Goal: Task Accomplishment & Management: Manage account settings

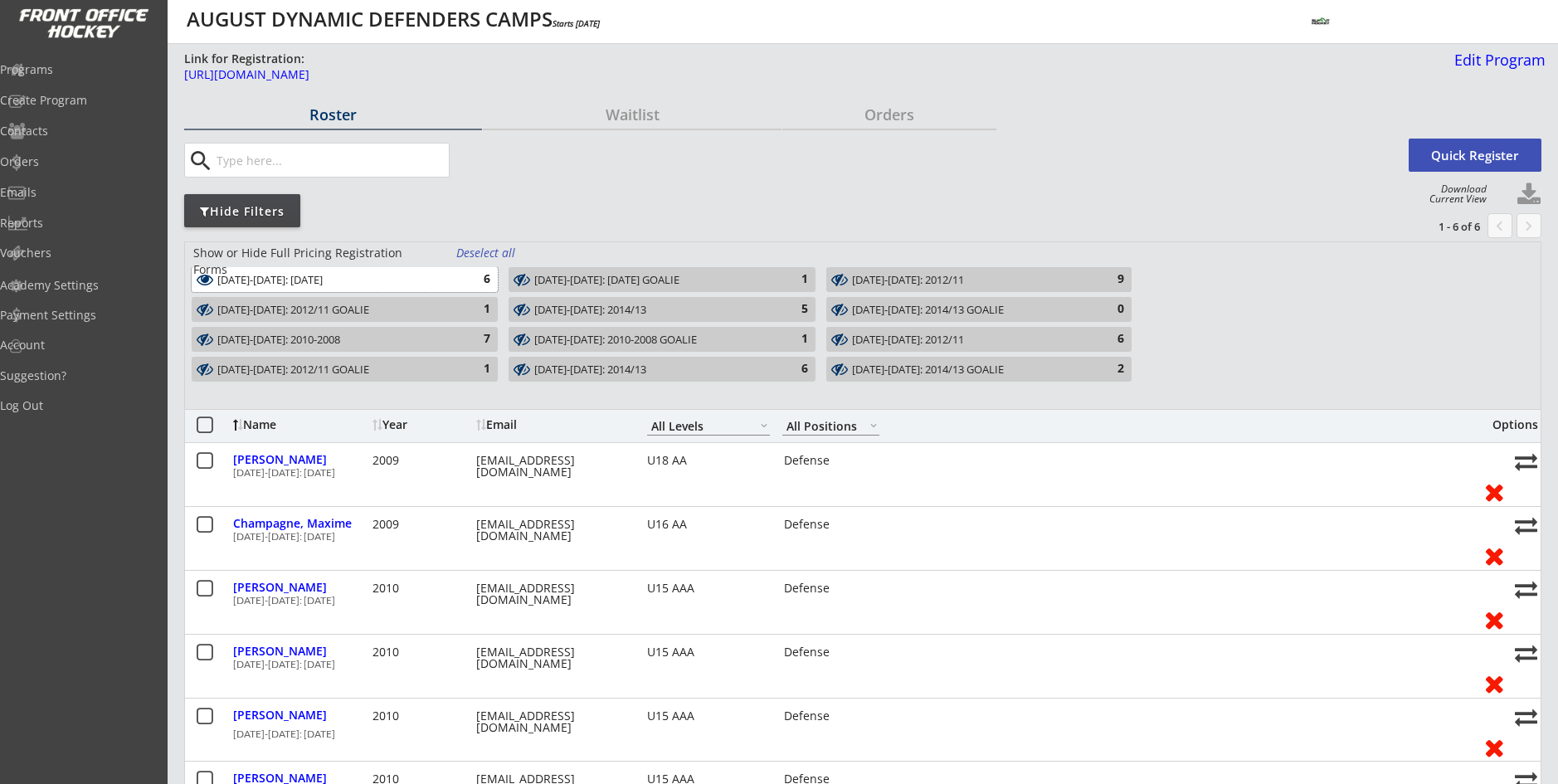
select select ""All Levels""
select select ""All Positions""
click at [71, 157] on div "Orders" at bounding box center [78, 162] width 149 height 12
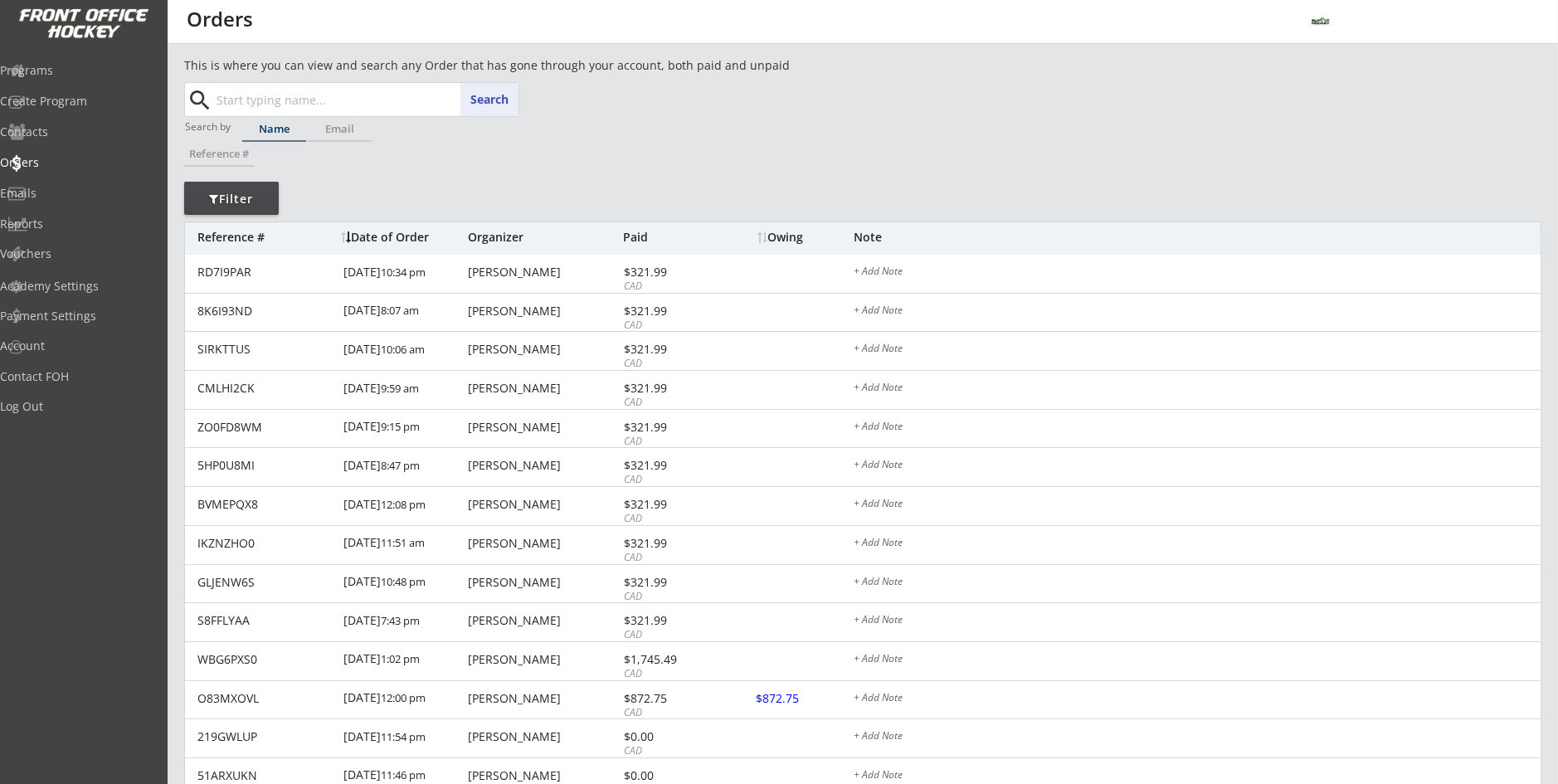
paste input "[PERSON_NAME]"
click at [290, 128] on strong "[PERSON_NAME]" at bounding box center [278, 133] width 95 height 16
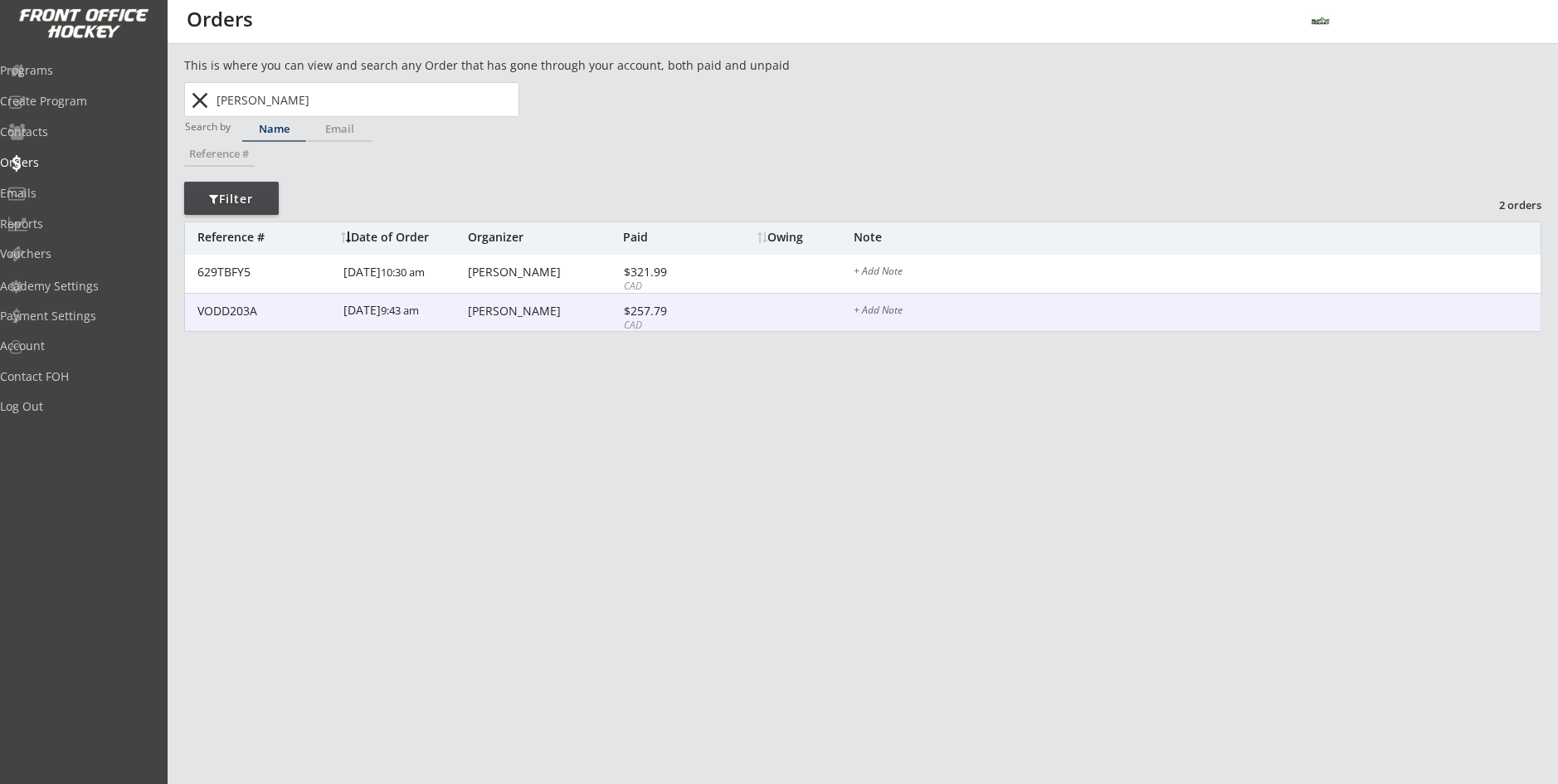
type input "[PERSON_NAME]"
click at [497, 306] on div "[PERSON_NAME]" at bounding box center [543, 312] width 151 height 12
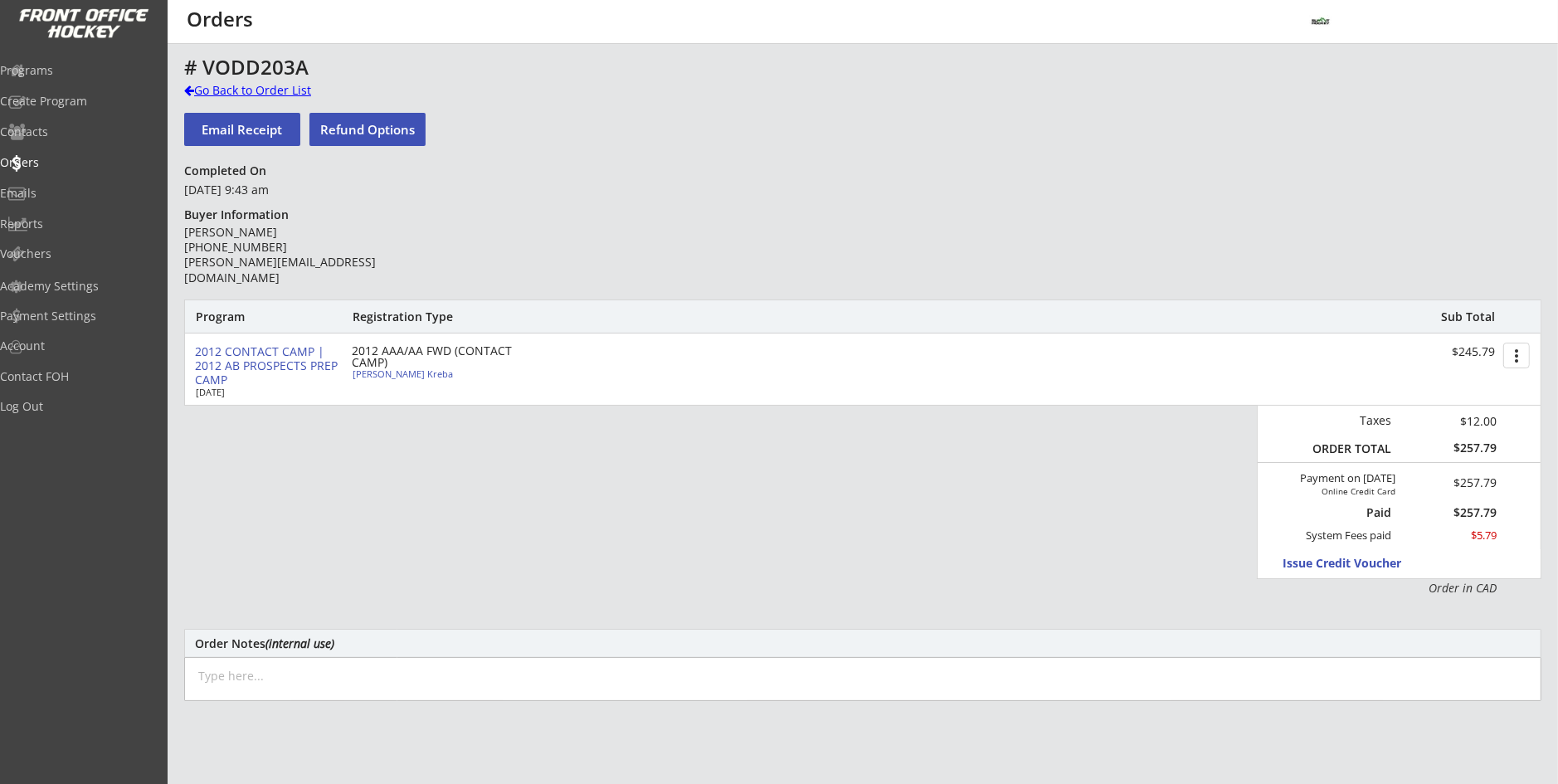
click at [262, 90] on div "Go Back to Order List" at bounding box center [269, 90] width 171 height 17
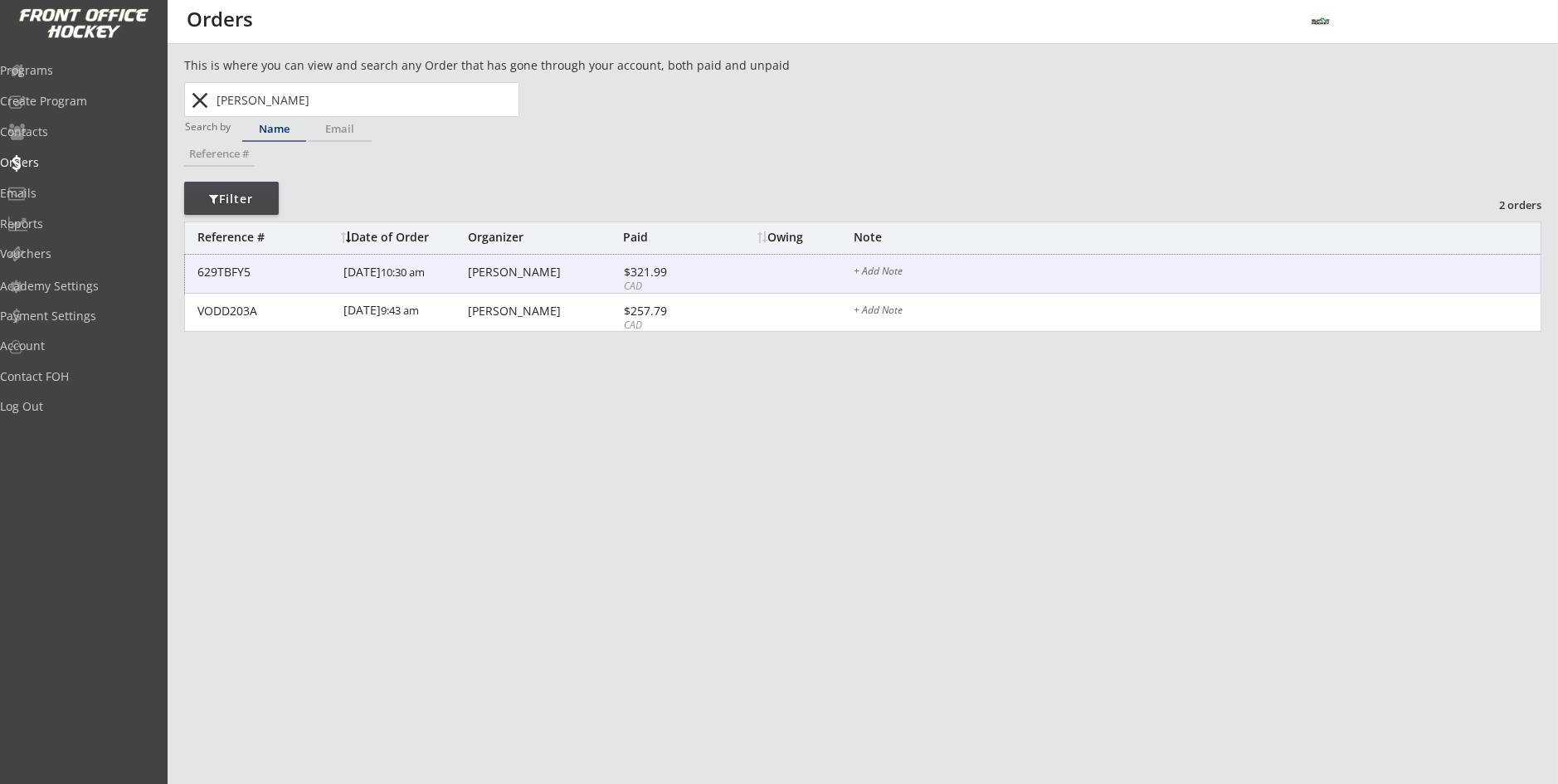
click at [399, 276] on div "[DATE] 10:30 am" at bounding box center [404, 273] width 120 height 37
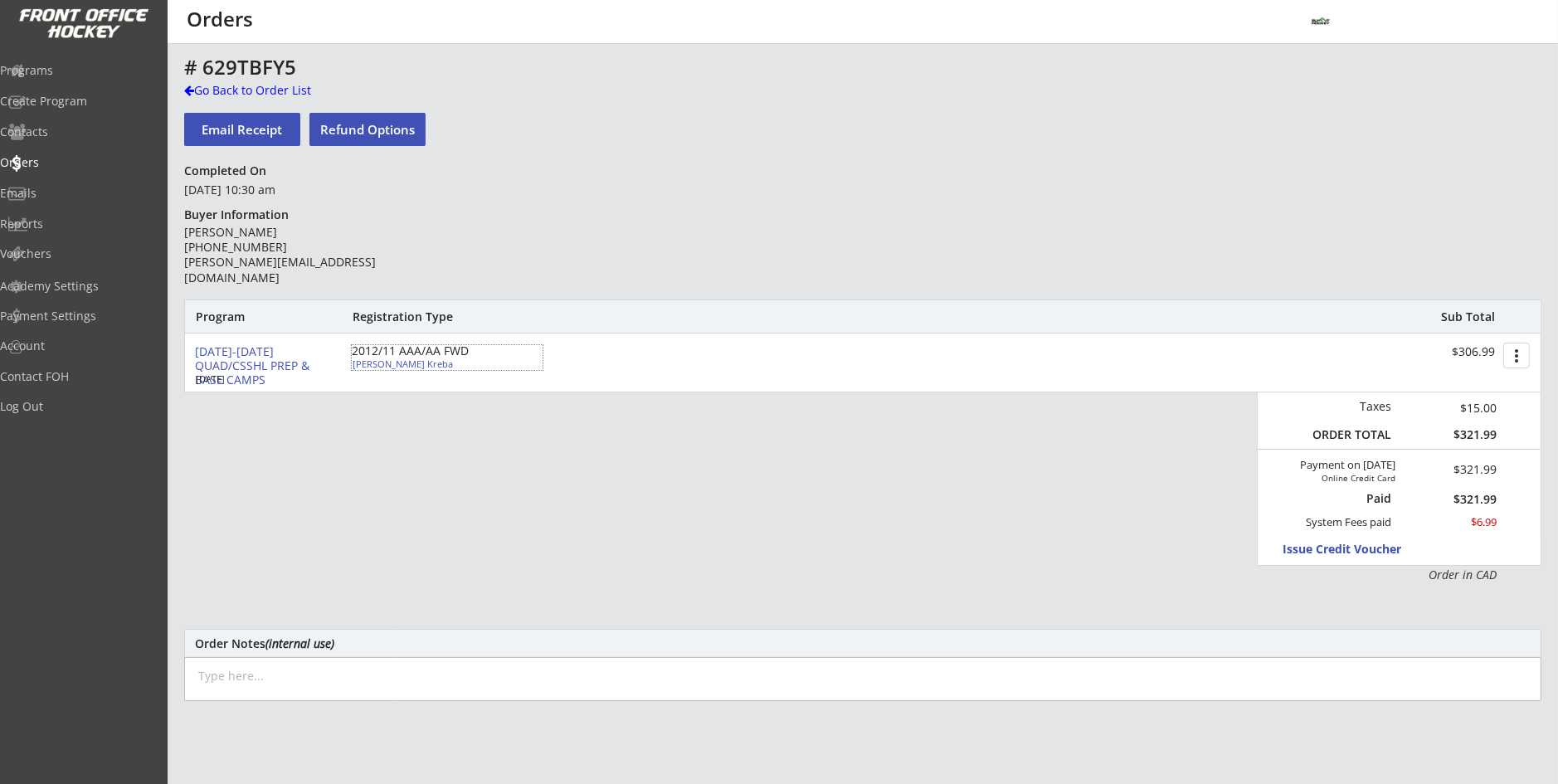
click at [404, 361] on div "[PERSON_NAME] Kreba" at bounding box center [445, 364] width 185 height 9
select select ""Forward""
select select ""U13 AA""
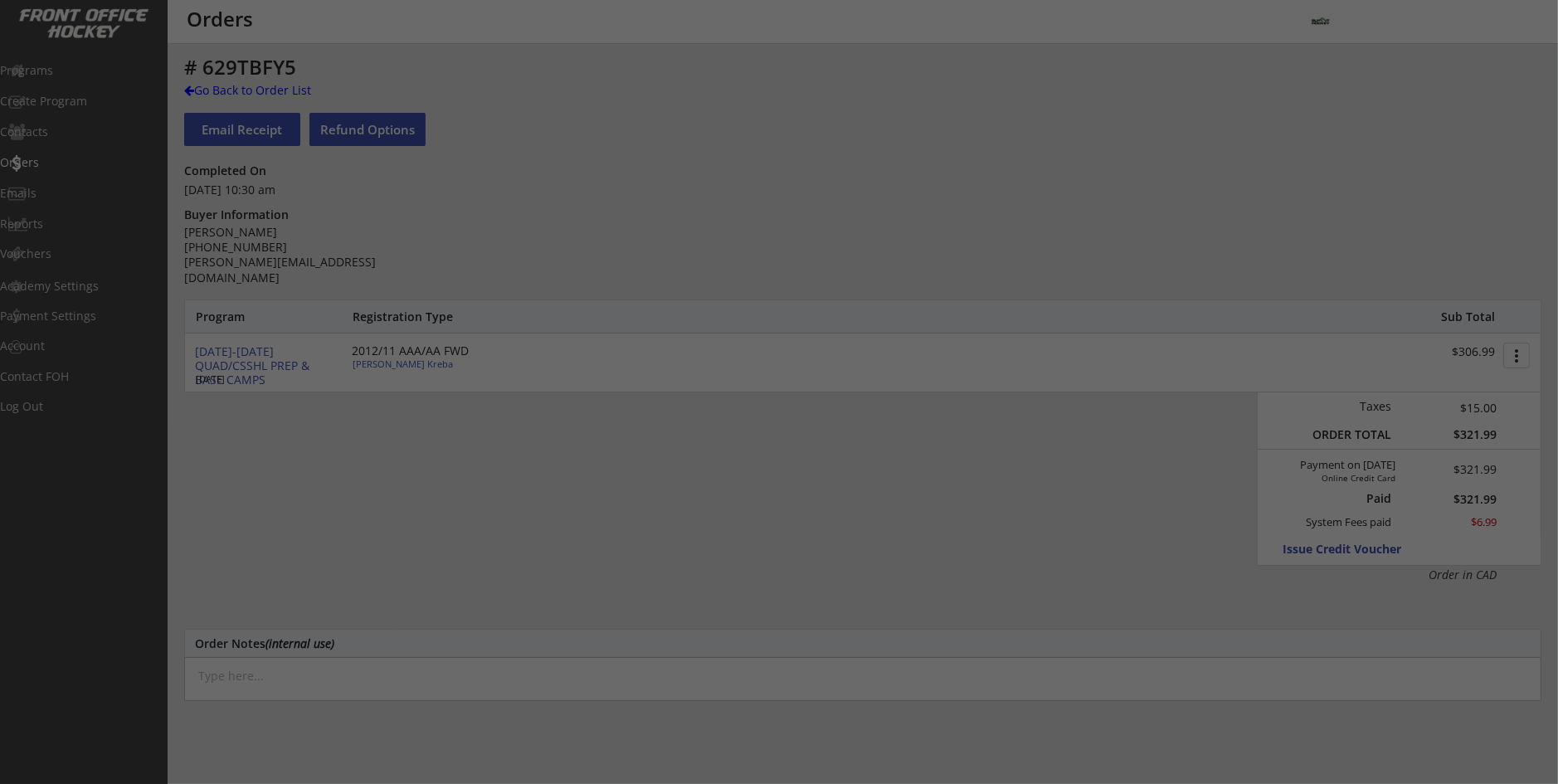
type input "[DEMOGRAPHIC_DATA]"
type input "NWCAA U13 Bruins"
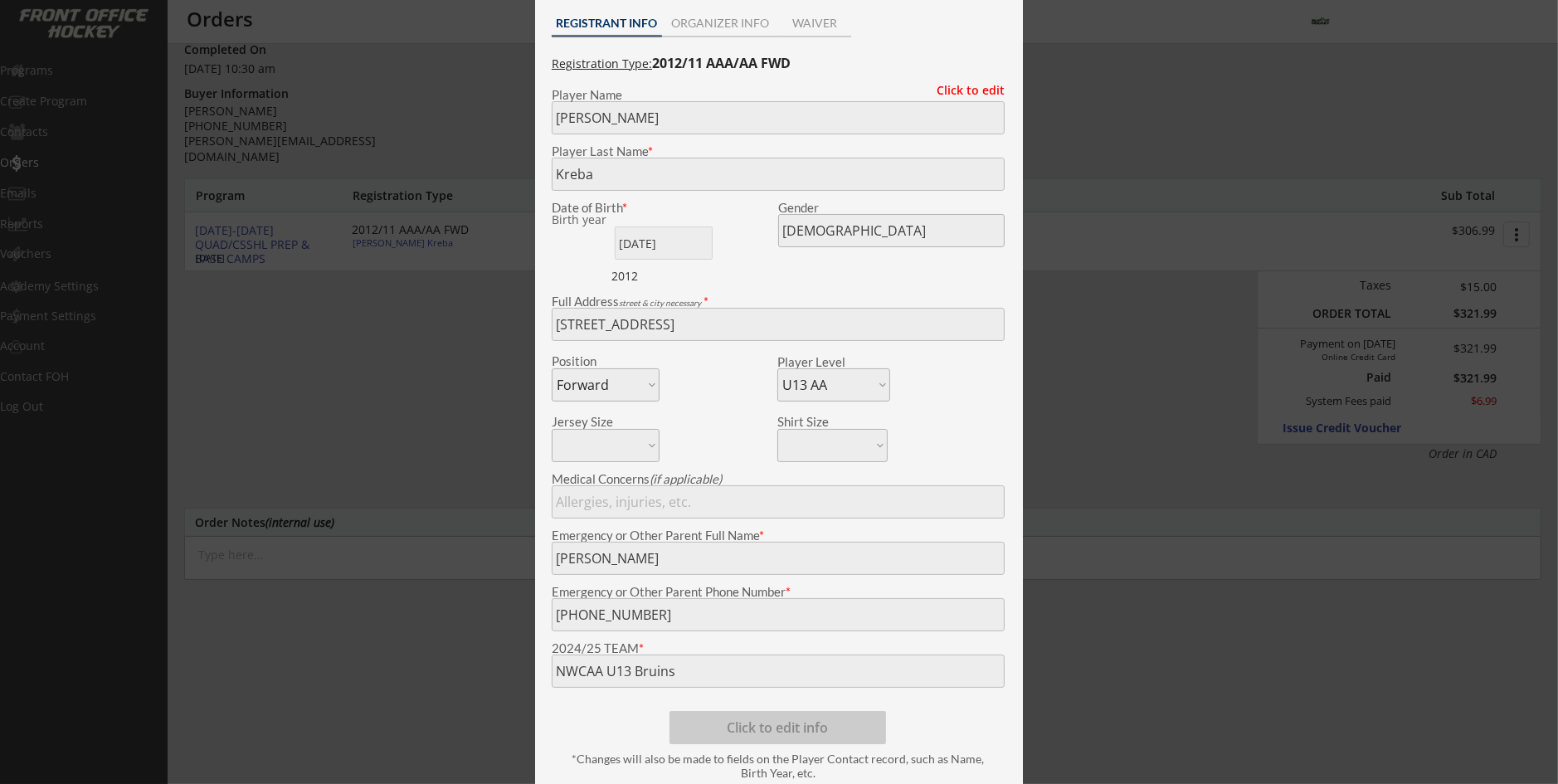
scroll to position [166, 0]
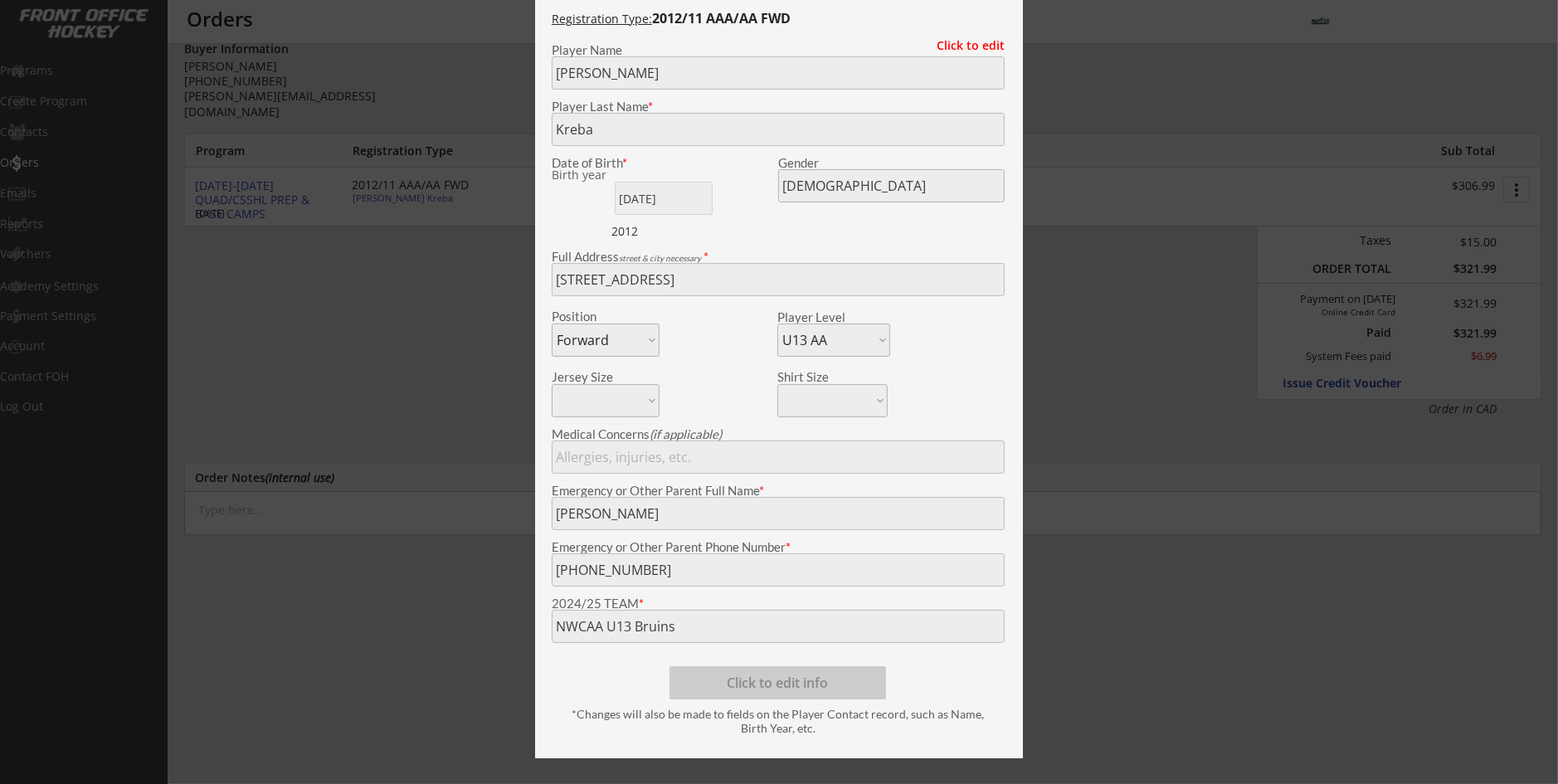
click at [374, 389] on div at bounding box center [779, 392] width 1558 height 784
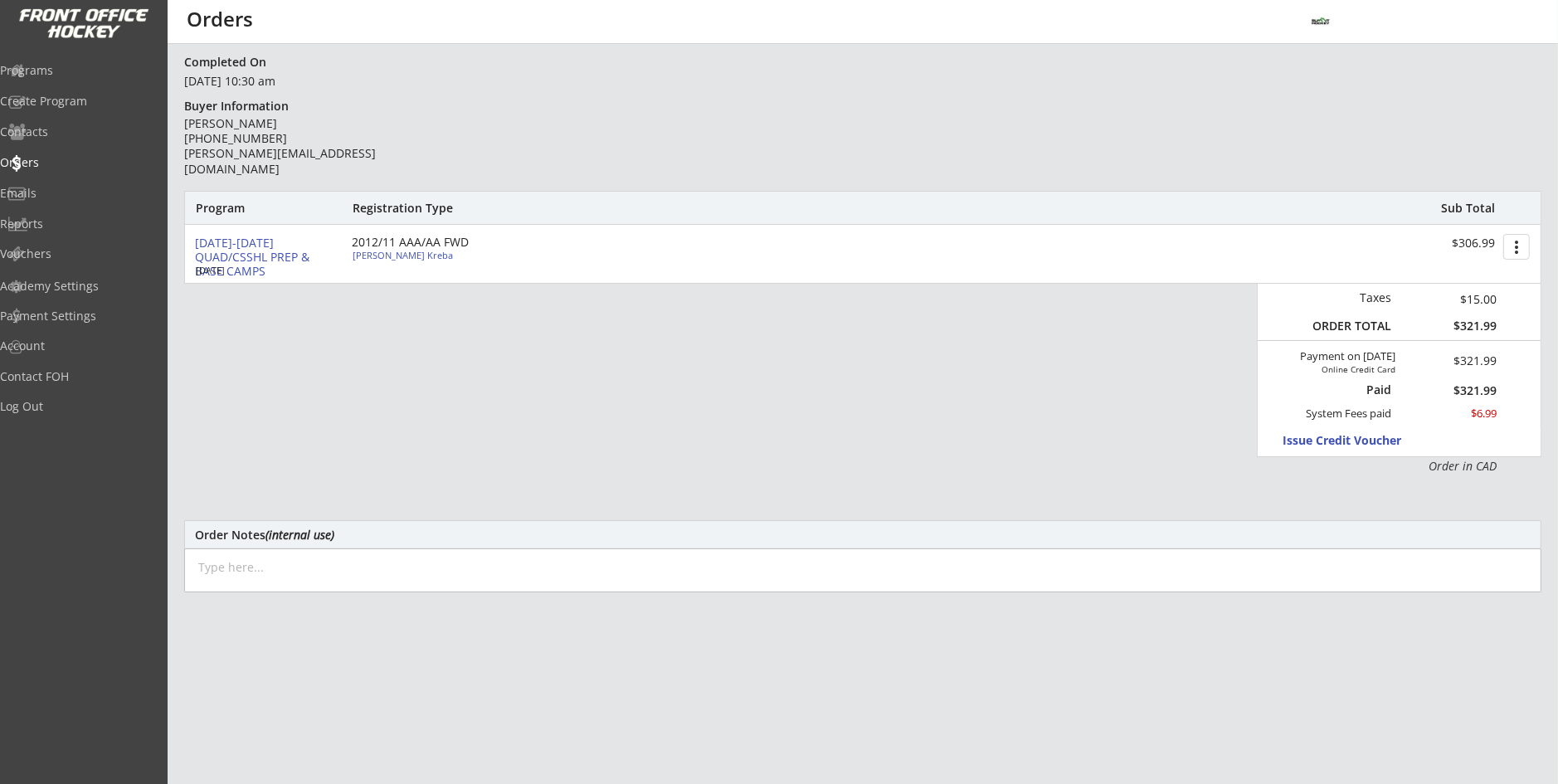
scroll to position [0, 0]
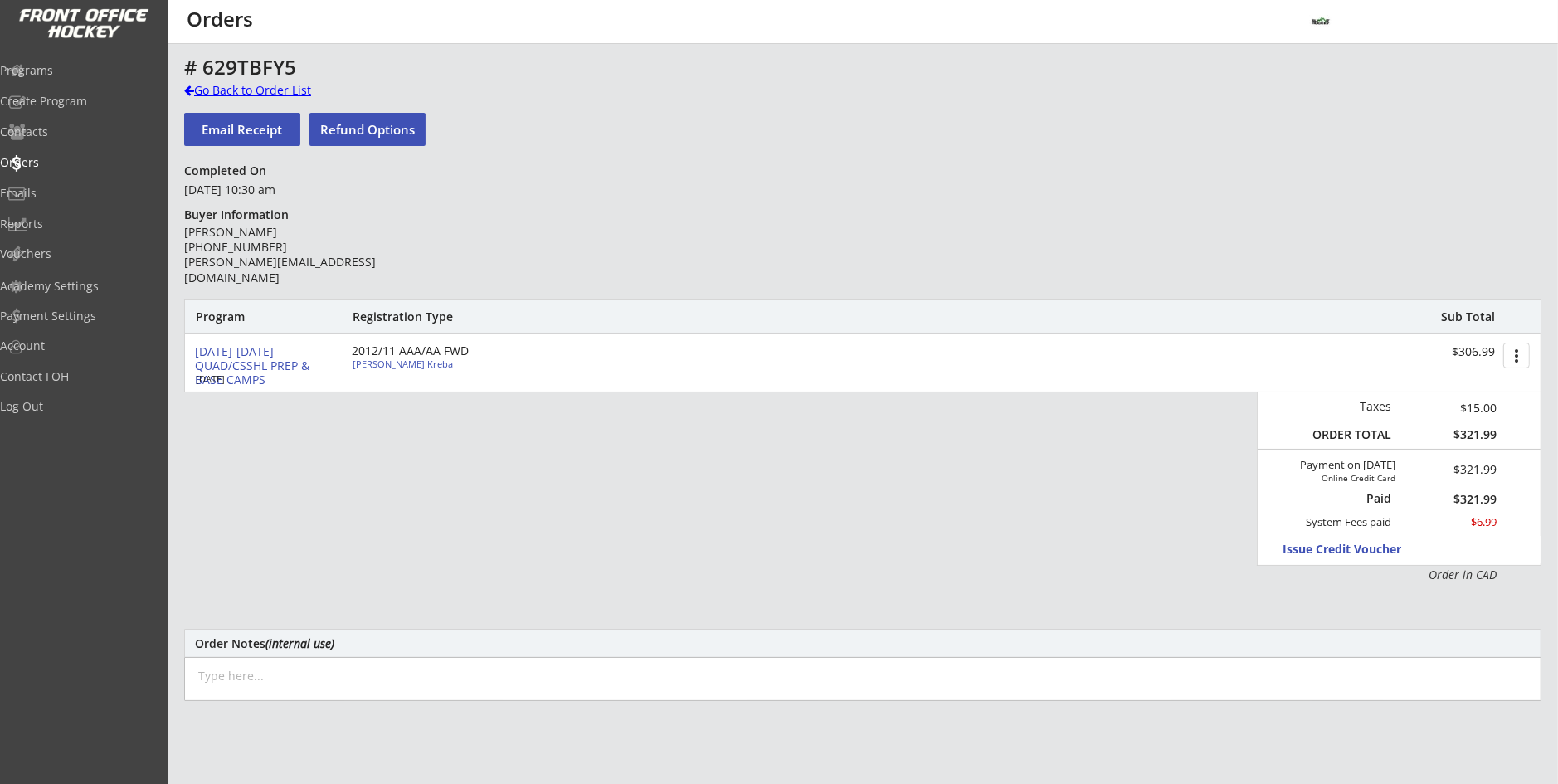
click at [295, 91] on div "Go Back to Order List" at bounding box center [269, 90] width 171 height 17
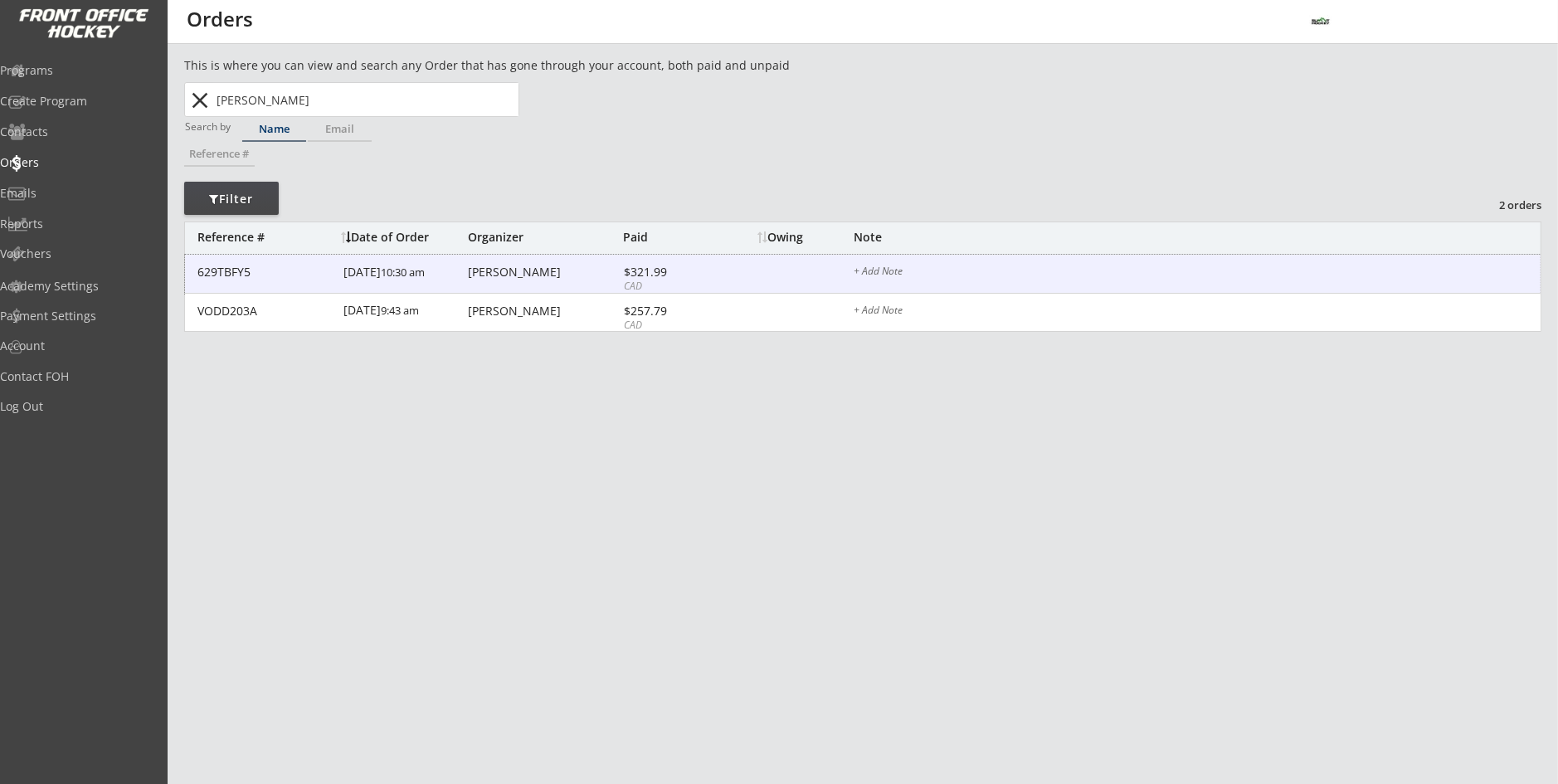
click at [409, 270] on div "[DATE] 10:30 am" at bounding box center [404, 273] width 120 height 37
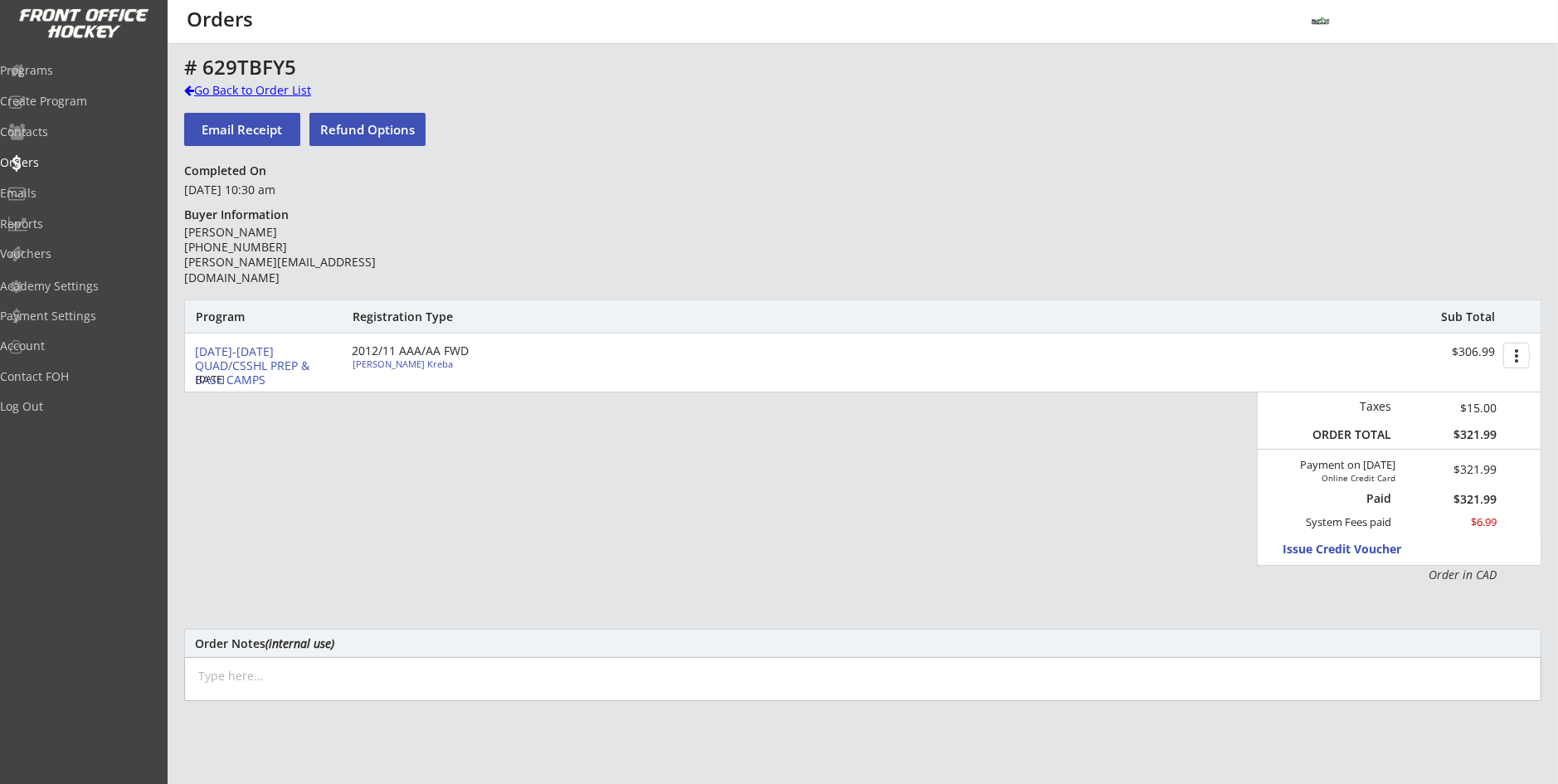
click at [294, 93] on div "Go Back to Order List" at bounding box center [269, 90] width 171 height 17
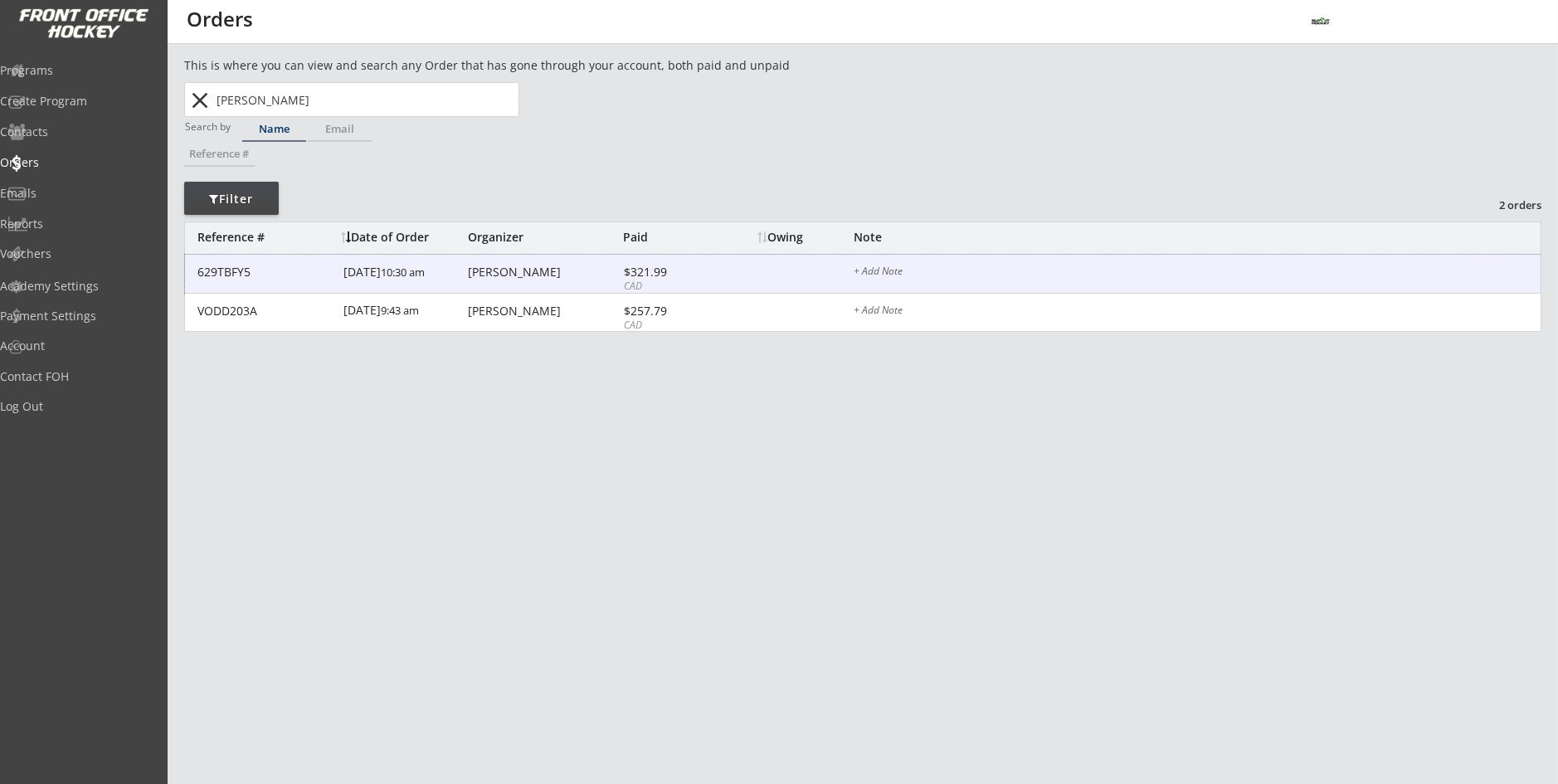
click at [203, 267] on div "629TBFY5" at bounding box center [266, 273] width 136 height 12
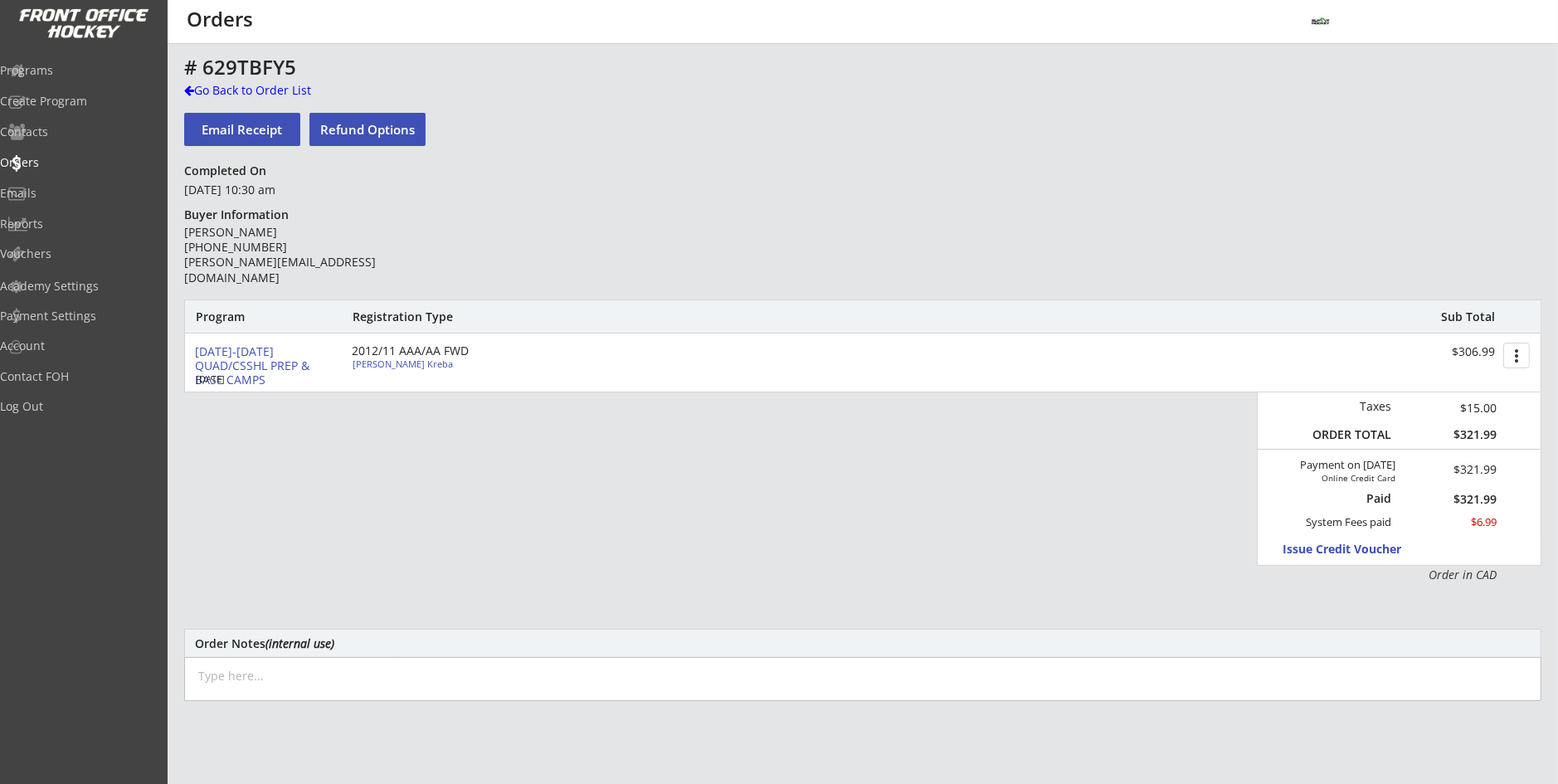
click at [398, 356] on div "2012/11 AAA/AA FWD" at bounding box center [447, 351] width 191 height 12
type input "[PERSON_NAME]"
type input "Kreba"
type input "[DATE]"
type input "[DEMOGRAPHIC_DATA]"
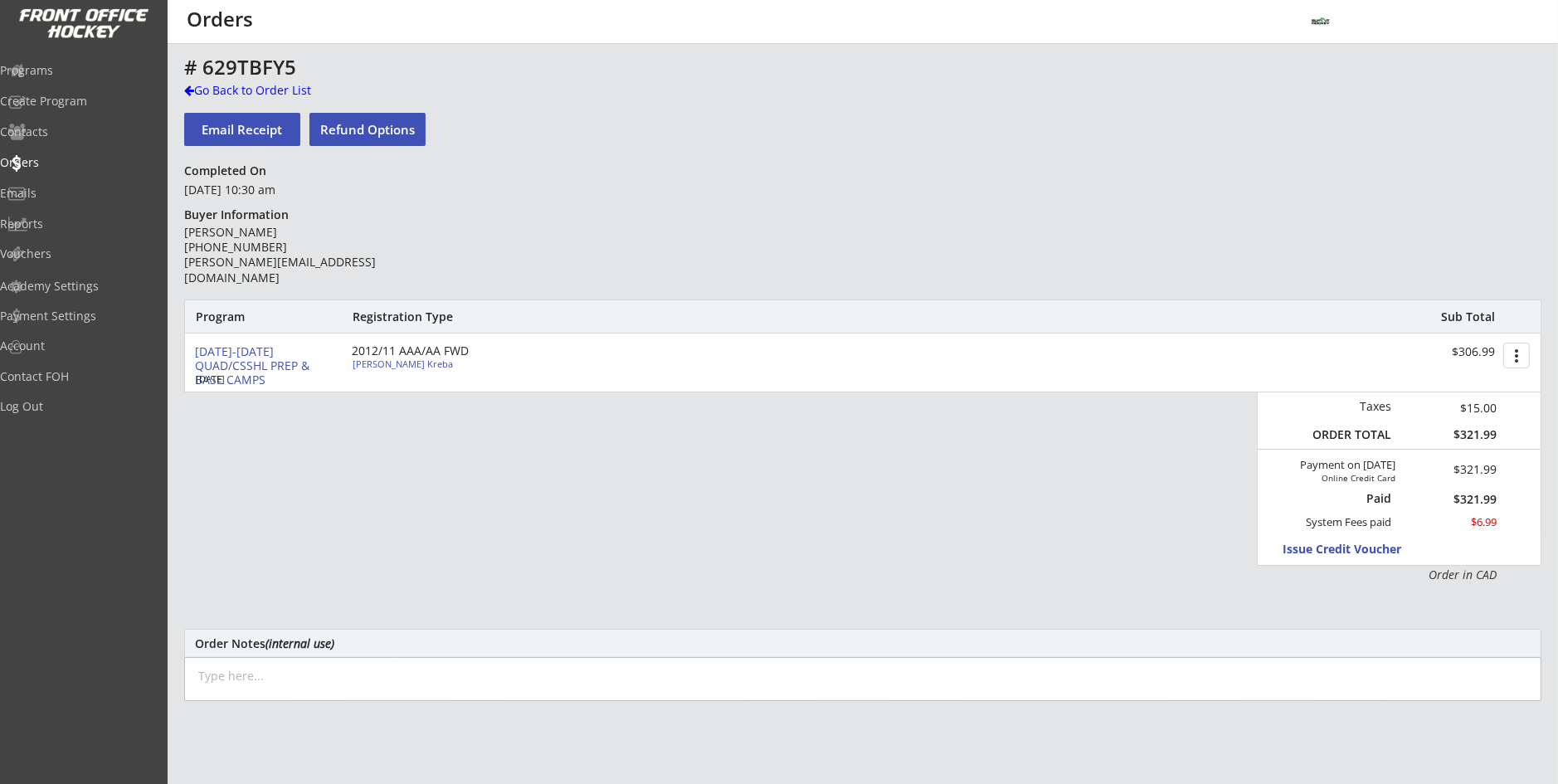
type input "[STREET_ADDRESS]"
select select ""Forward""
select select ""U13 AA""
type input "[PERSON_NAME]"
type input "[PHONE_NUMBER]"
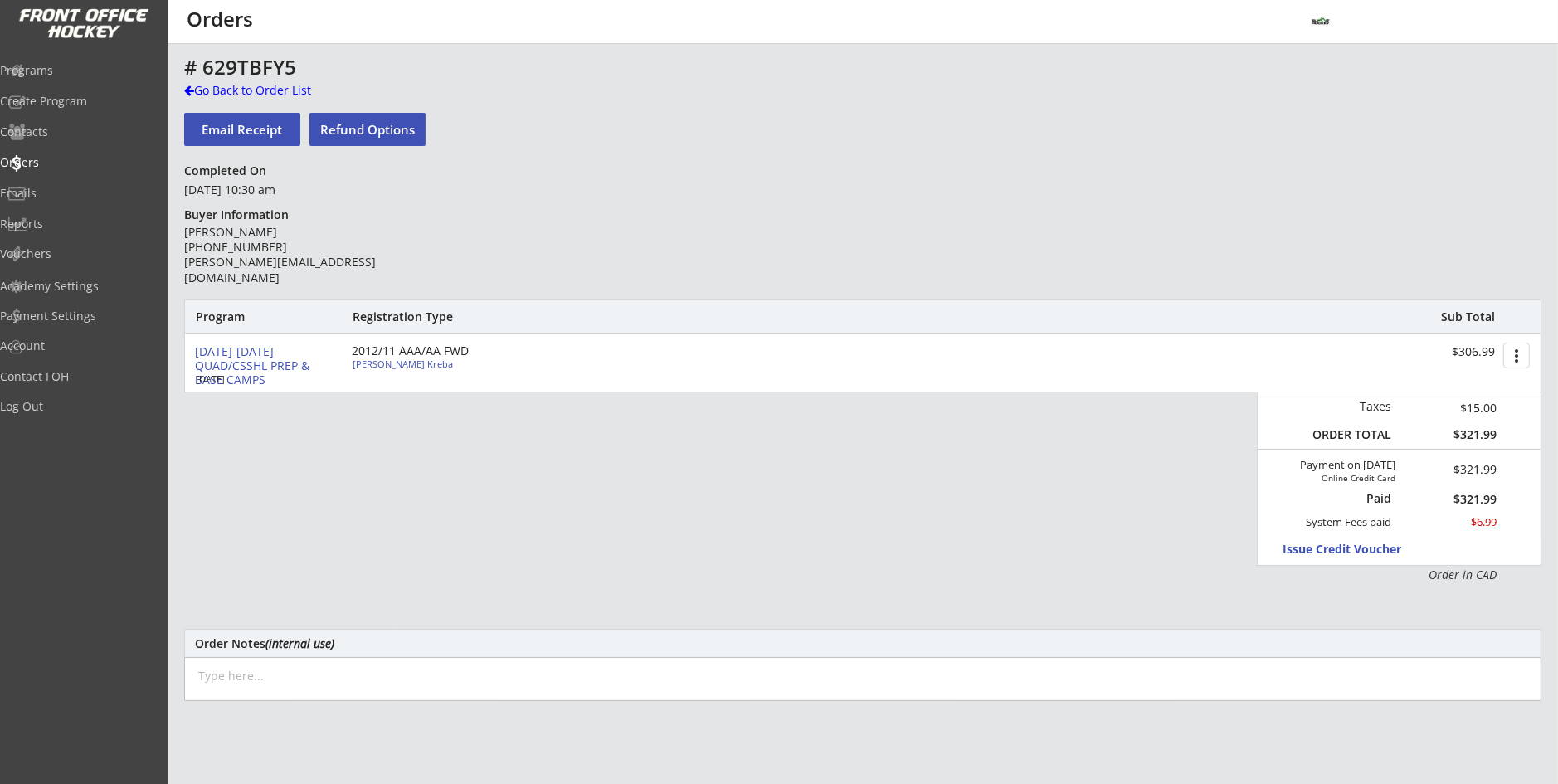
type input "NWCAA U13 Bruins"
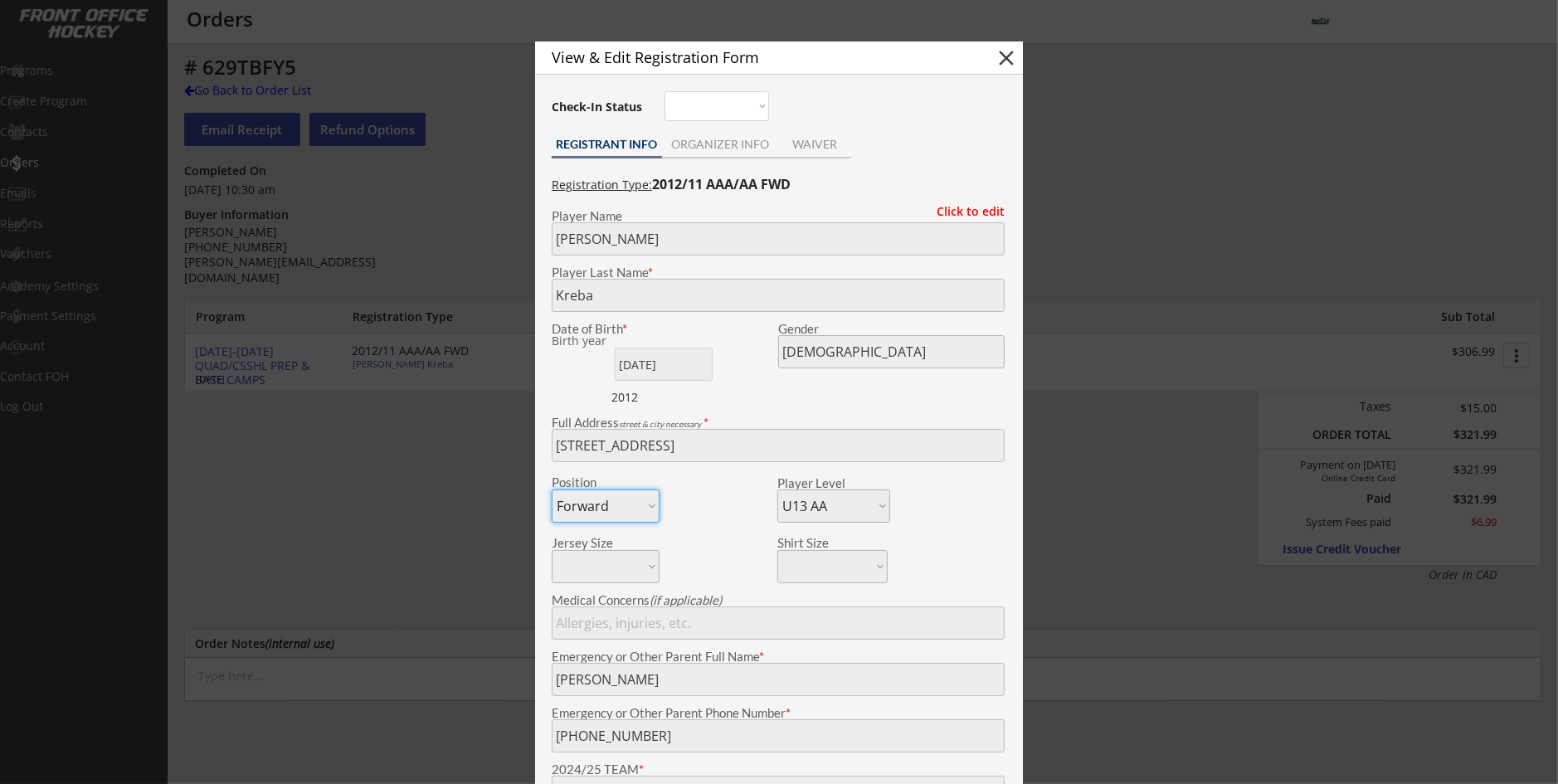
click at [1000, 61] on button "close" at bounding box center [1006, 58] width 25 height 25
select select ""PLACEHOLDER_1427118222253""
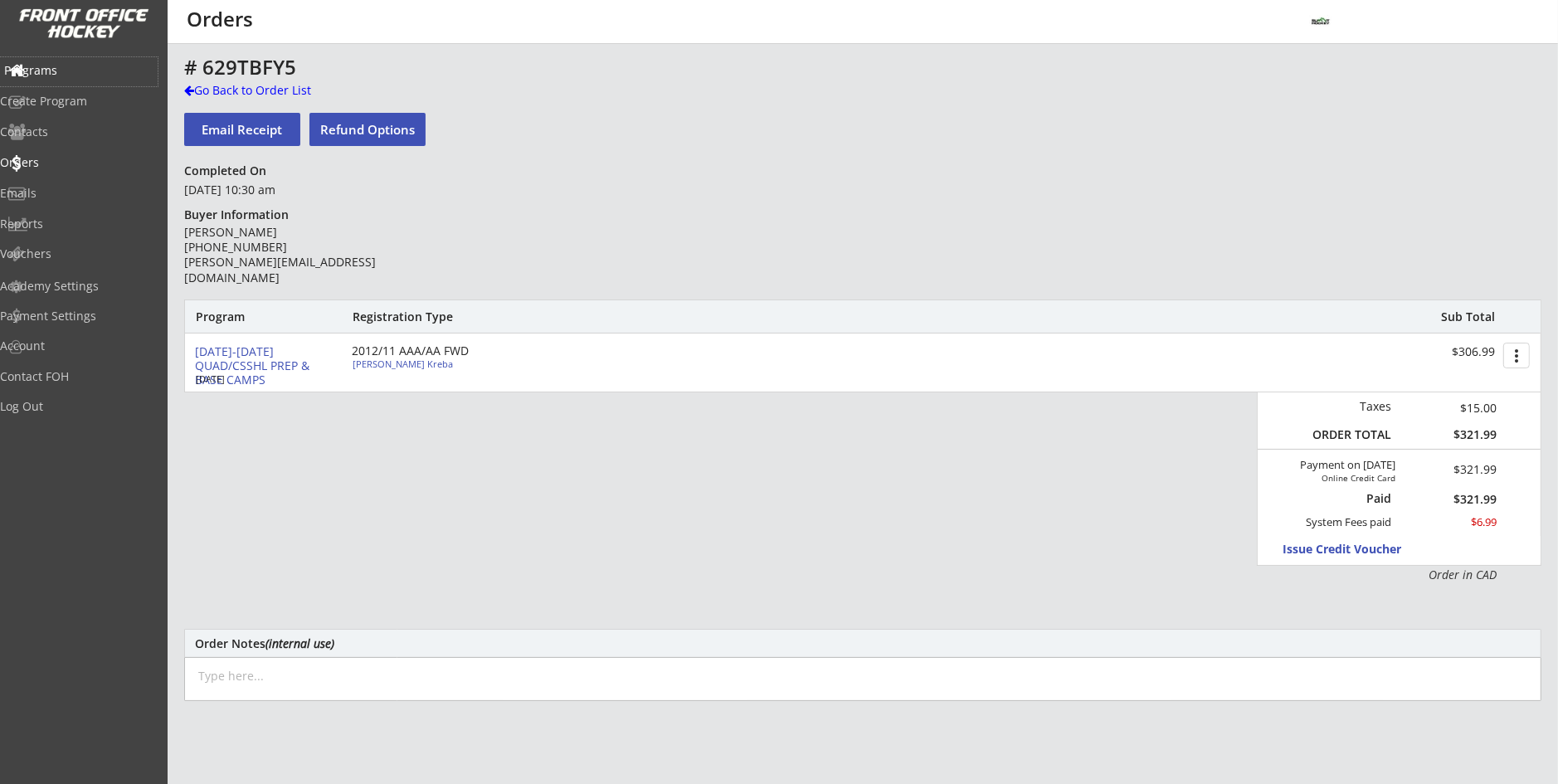
click at [91, 77] on div "Programs" at bounding box center [79, 71] width 158 height 29
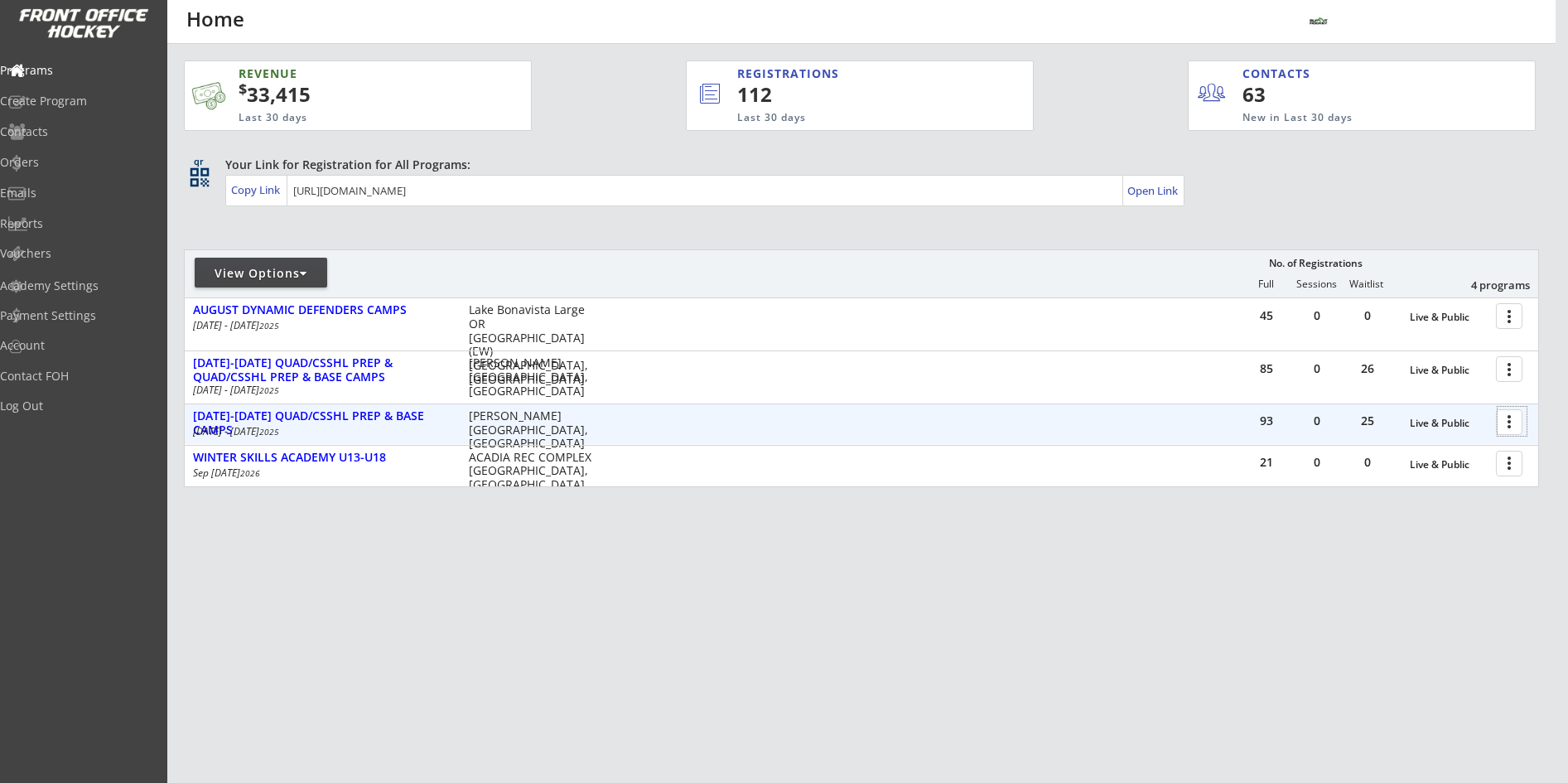
click at [1502, 417] on div at bounding box center [1511, 421] width 29 height 29
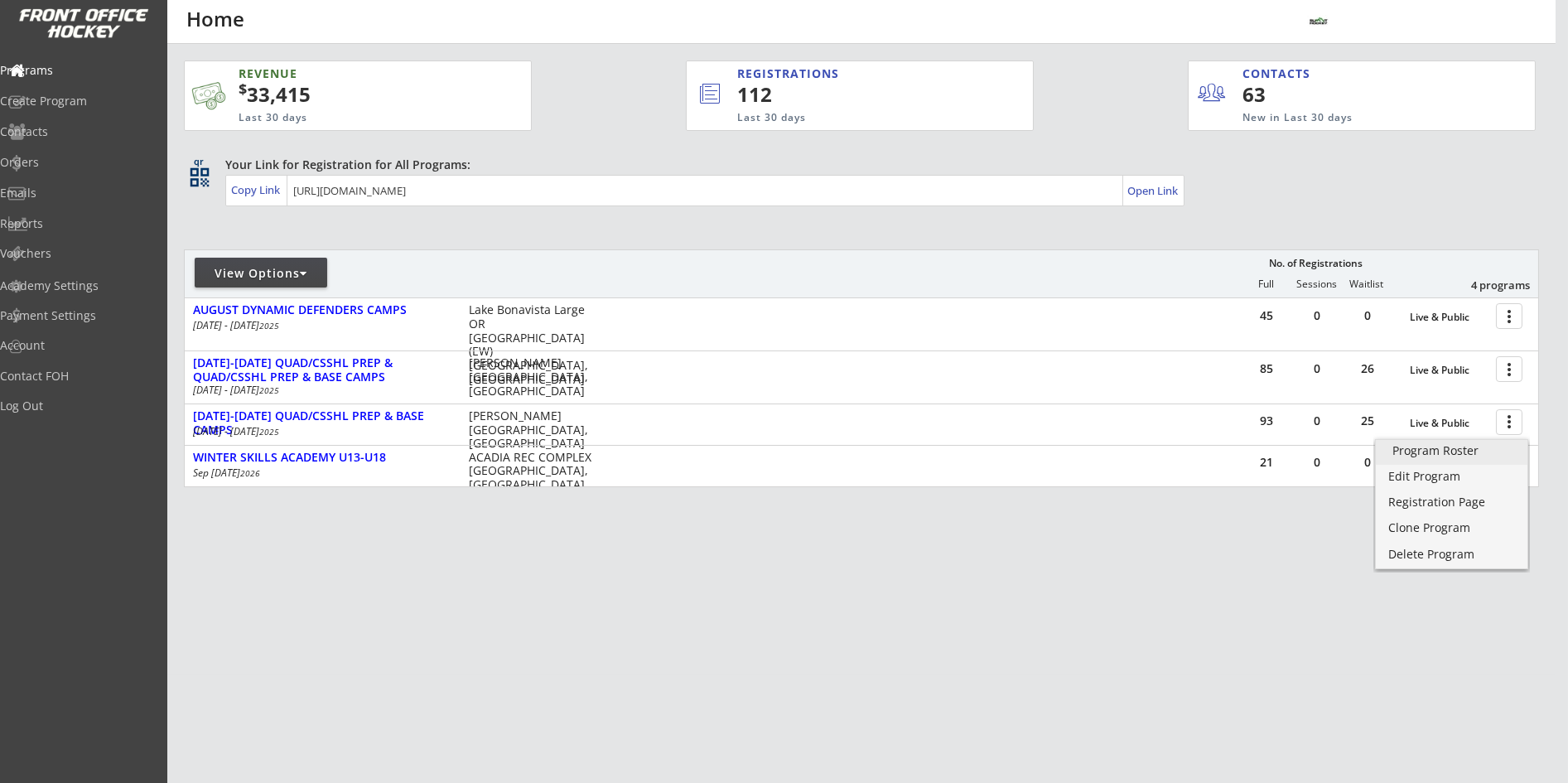
click at [1457, 453] on div "Program Roster" at bounding box center [1451, 451] width 119 height 12
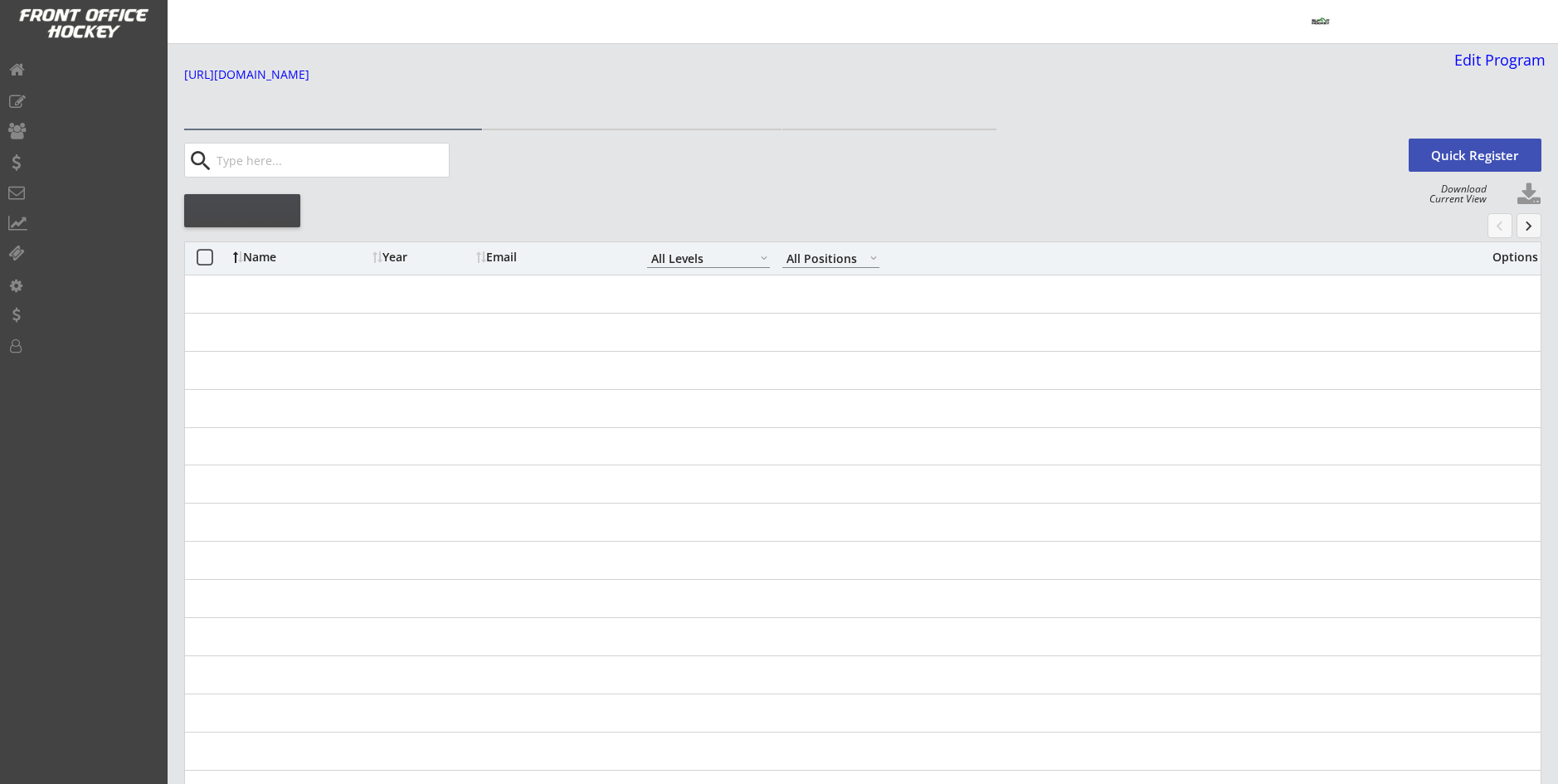
select select ""All Levels""
select select ""All Positions""
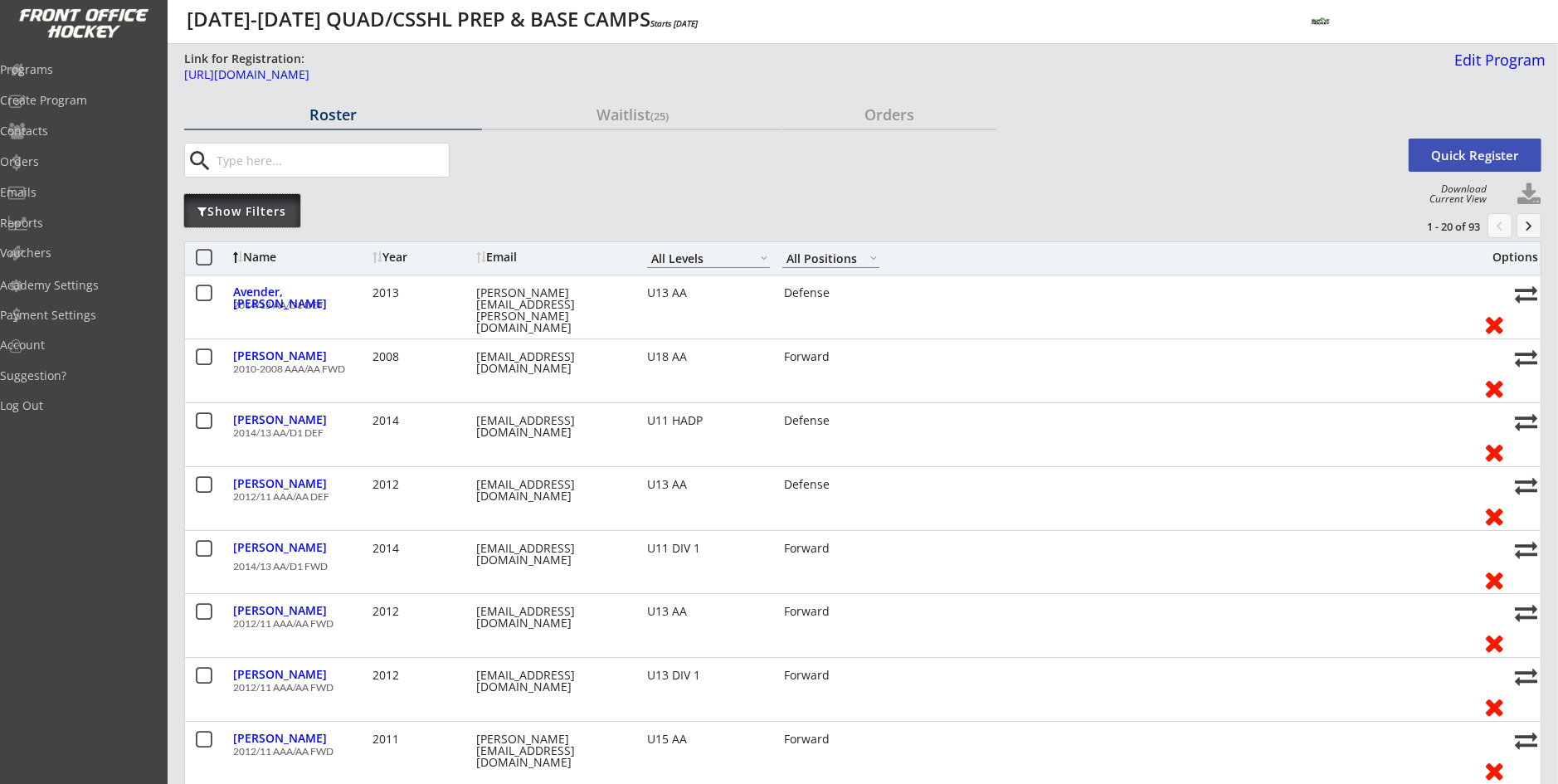
click at [265, 210] on div "Show Filters" at bounding box center [242, 211] width 116 height 17
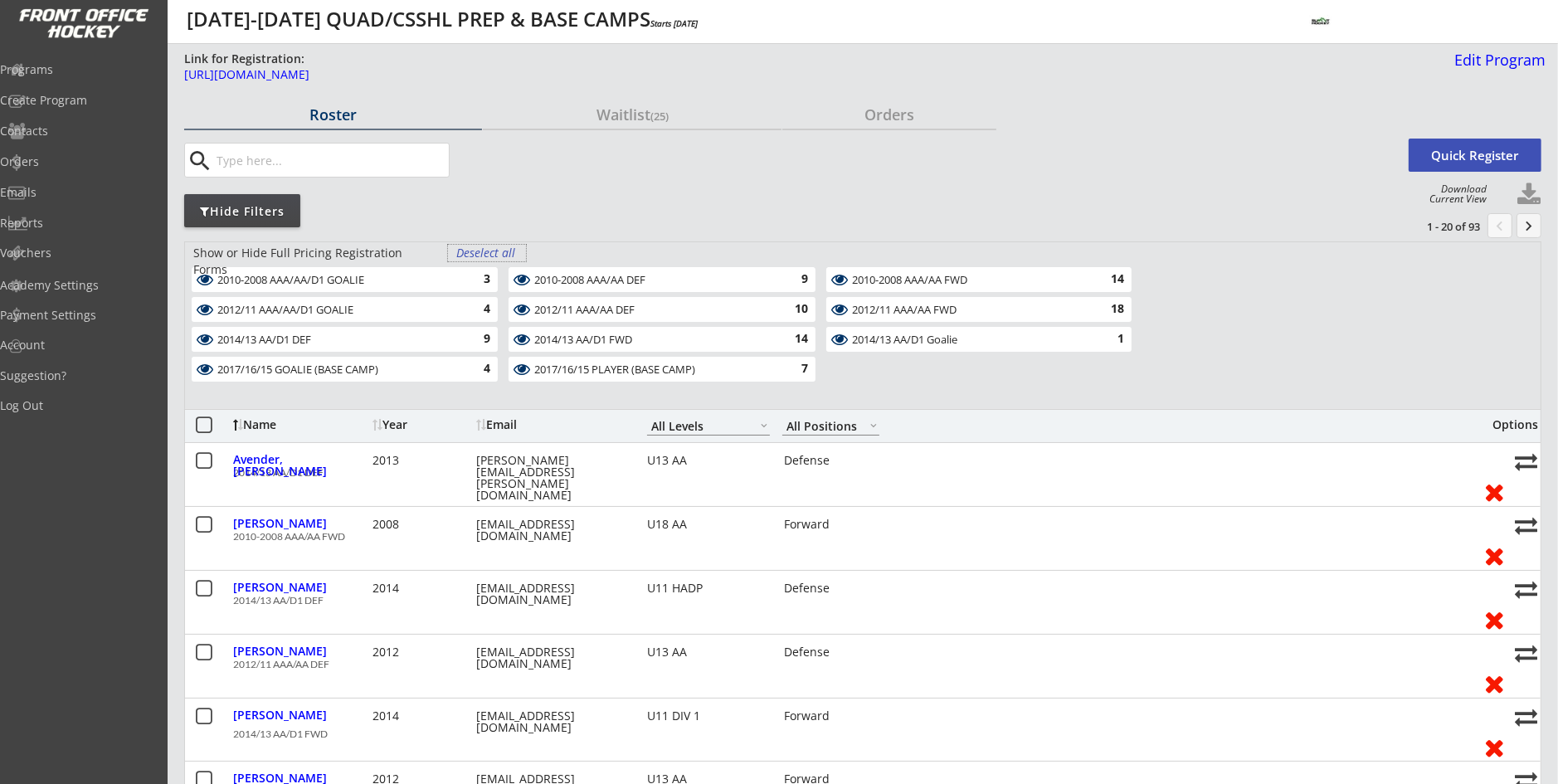
click at [467, 250] on div "Deselect all" at bounding box center [487, 253] width 61 height 17
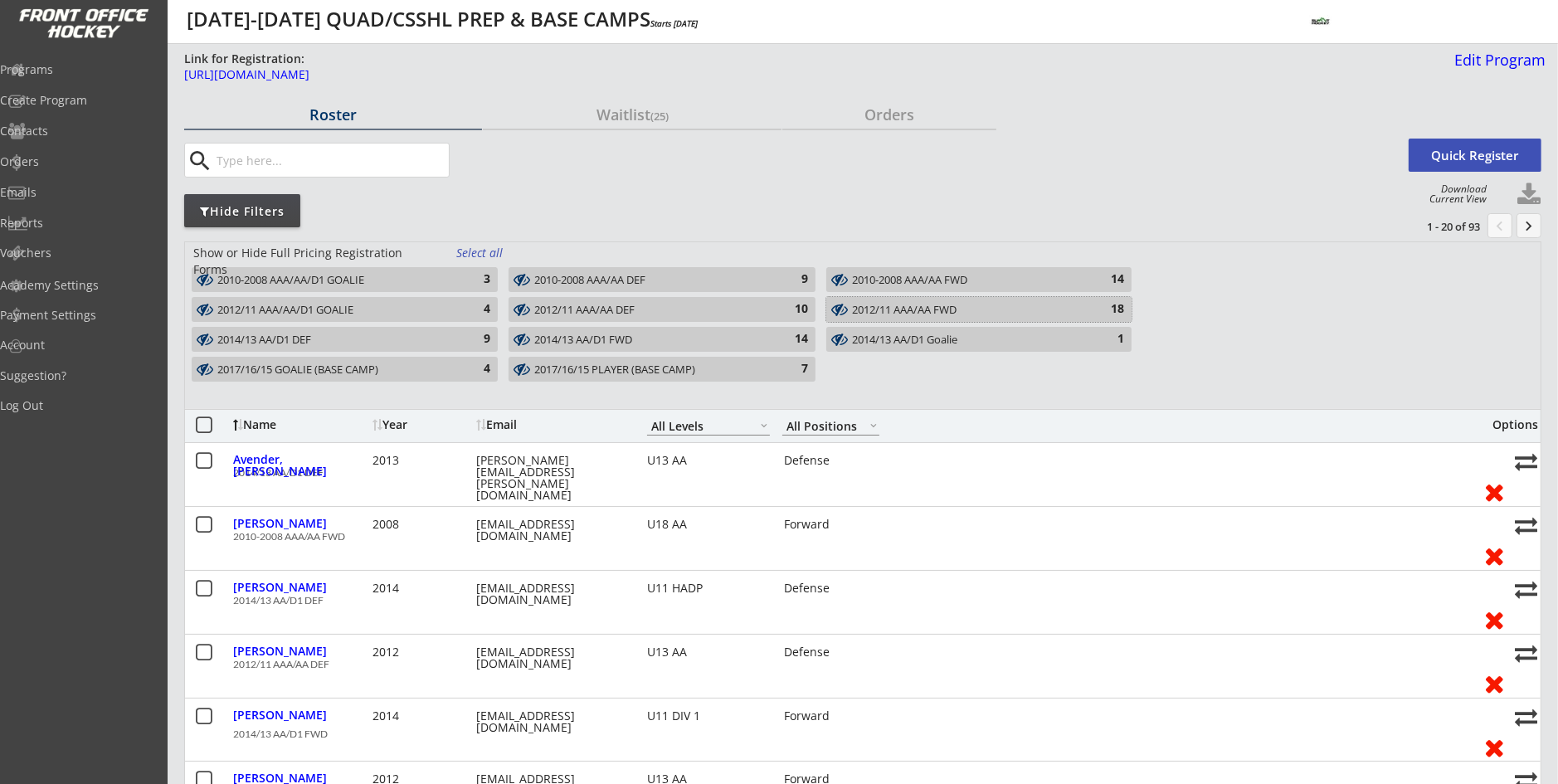
click at [910, 316] on div "2012/11 AAA/AA FWD" at bounding box center [969, 310] width 235 height 13
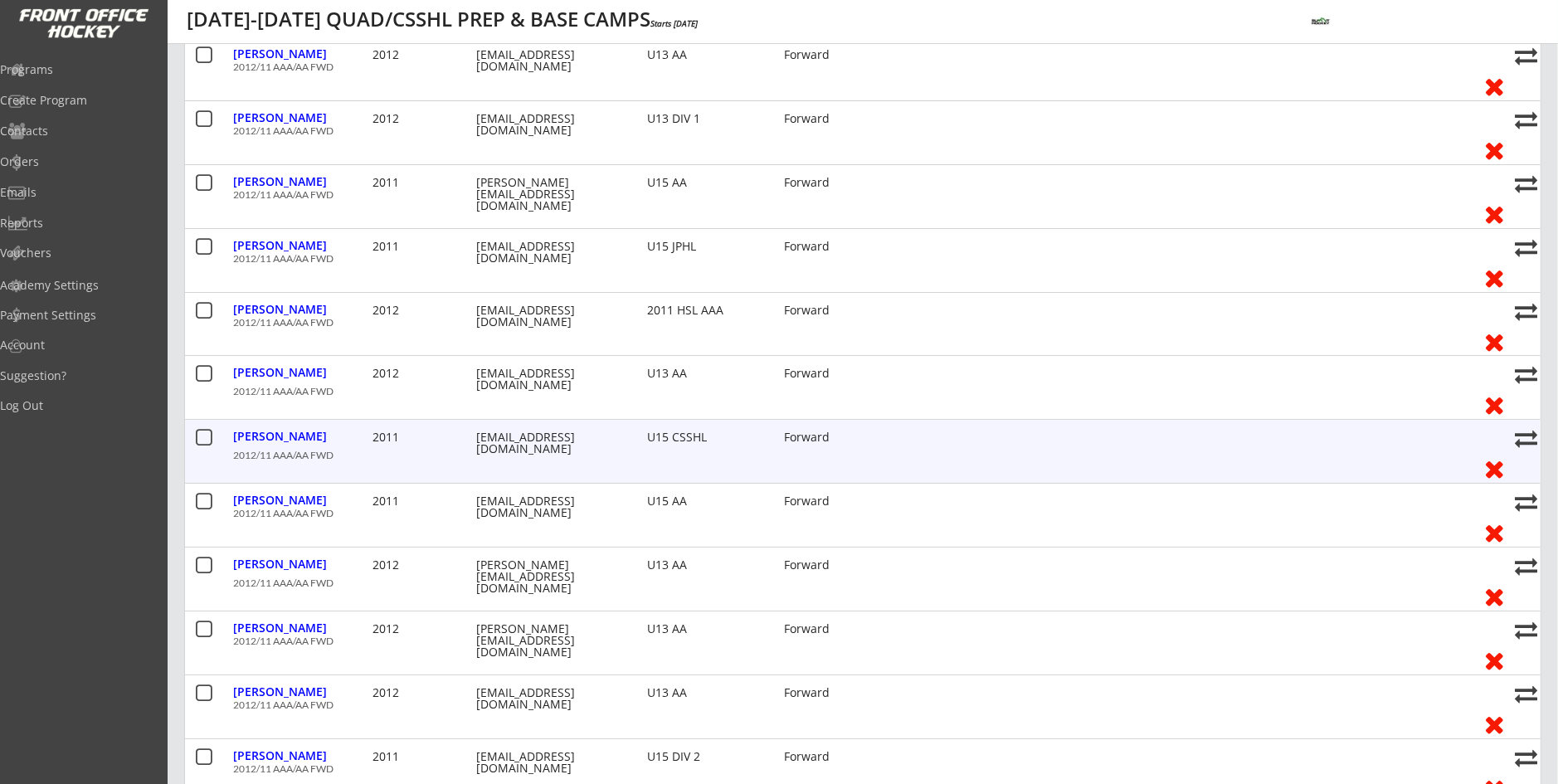
scroll to position [414, 0]
